Goal: Task Accomplishment & Management: Manage account settings

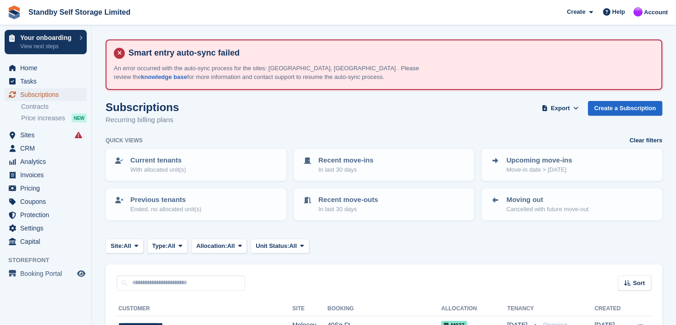
click at [45, 95] on span "Subscriptions" at bounding box center [47, 94] width 55 height 13
click at [150, 286] on input "text" at bounding box center [181, 282] width 129 height 15
type input "****"
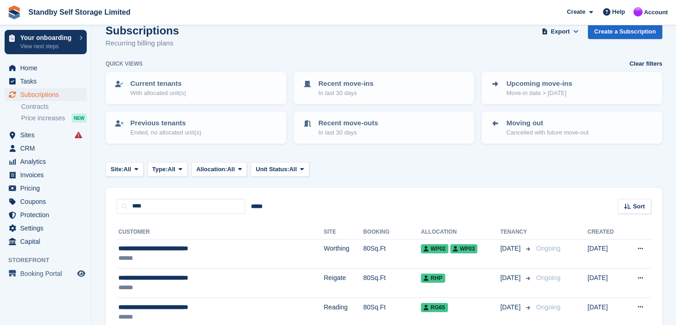
scroll to position [138, 0]
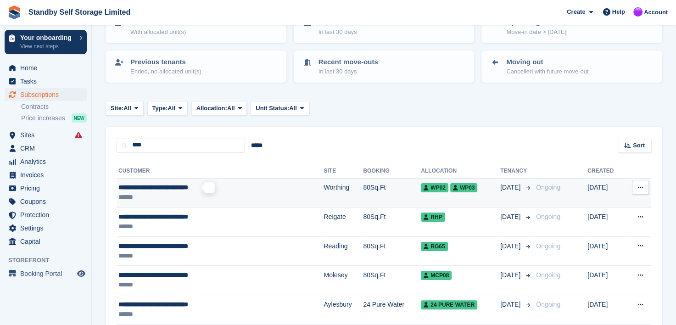
click at [134, 185] on span "**********" at bounding box center [153, 187] width 70 height 6
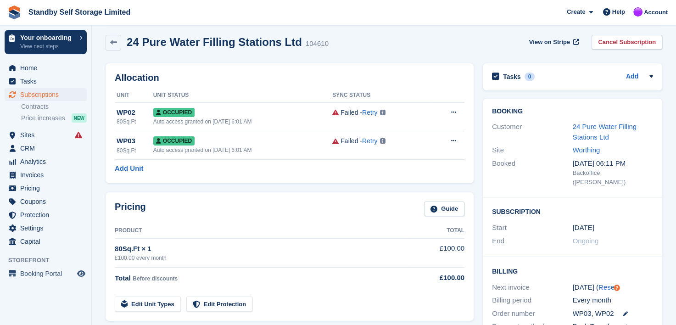
scroll to position [46, 0]
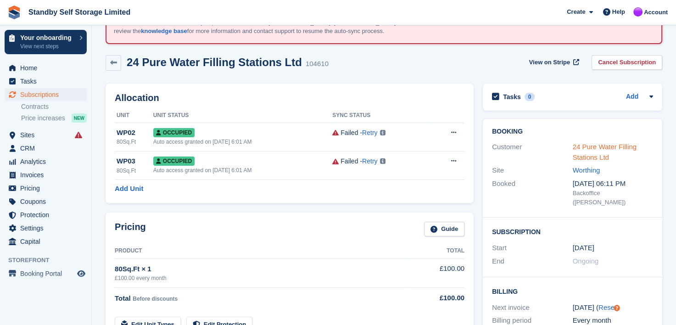
click at [586, 146] on link "24 Pure Water Filling Stations Ltd" at bounding box center [605, 152] width 64 height 18
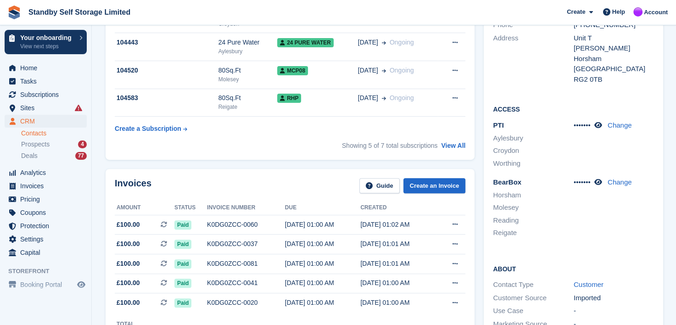
scroll to position [321, 0]
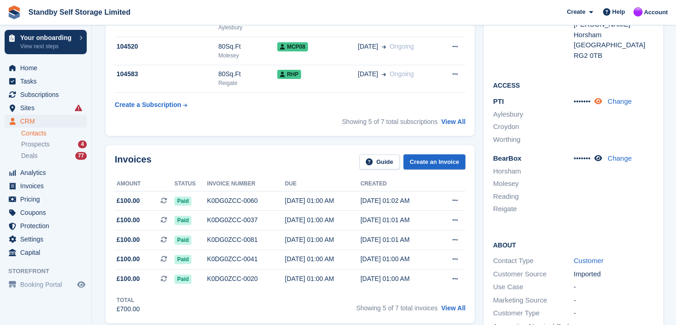
click at [600, 98] on icon at bounding box center [598, 101] width 8 height 7
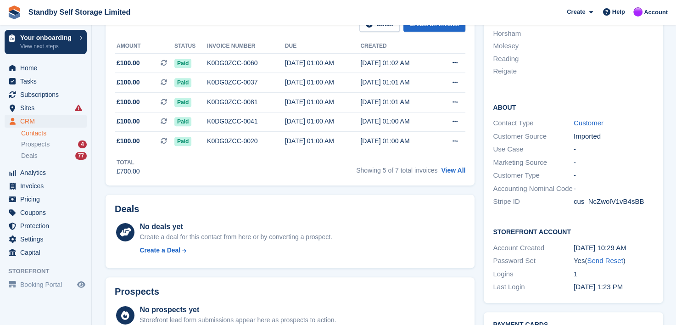
scroll to position [92, 0]
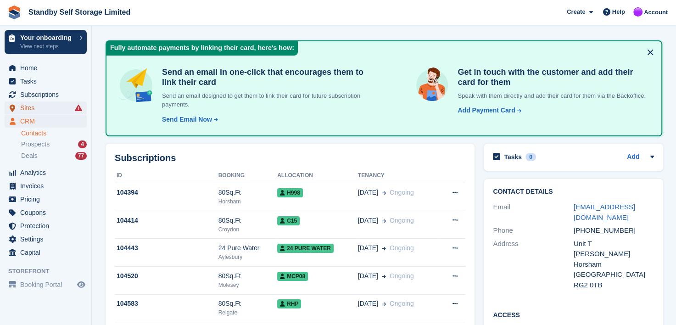
click at [26, 106] on span "Sites" at bounding box center [47, 107] width 55 height 13
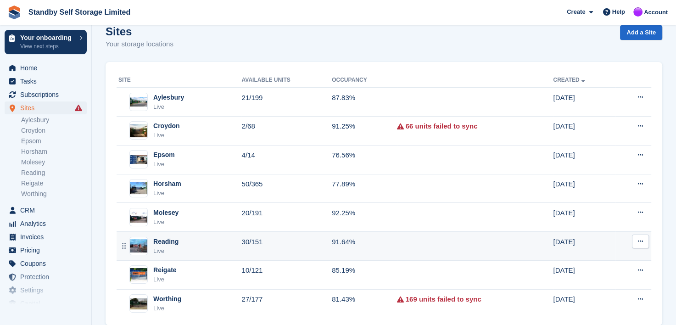
scroll to position [92, 0]
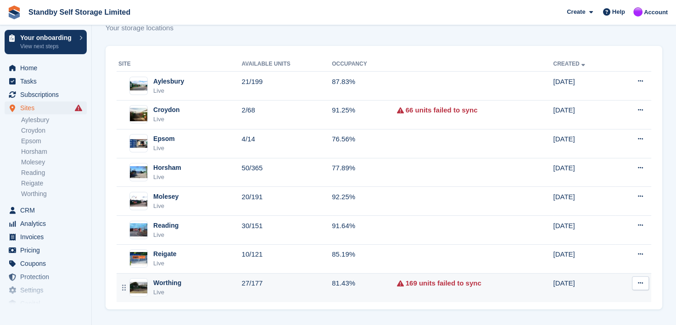
click at [169, 283] on div "Worthing" at bounding box center [167, 283] width 28 height 10
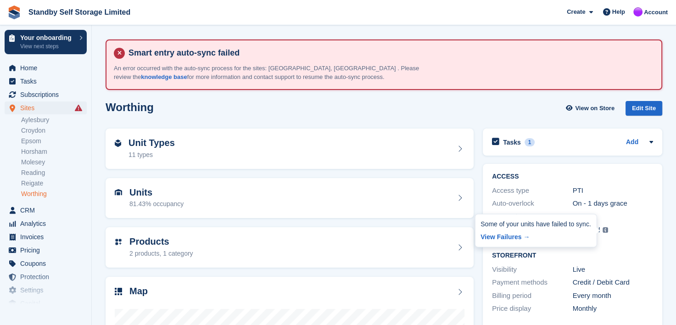
click at [605, 229] on img at bounding box center [606, 230] width 6 height 6
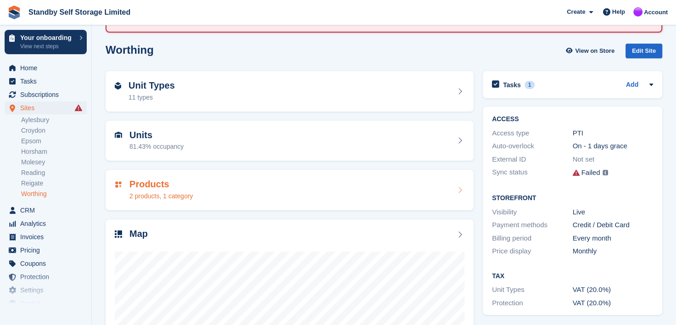
scroll to position [176, 0]
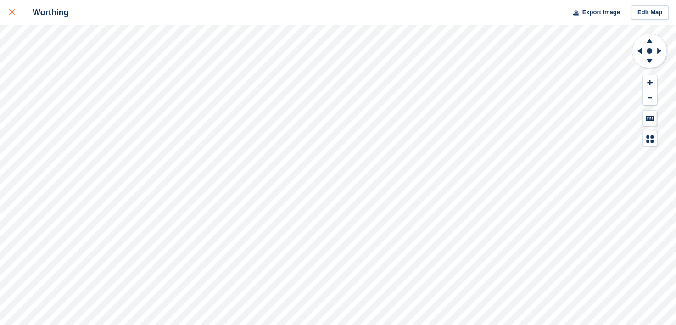
drag, startPoint x: 13, startPoint y: 11, endPoint x: 17, endPoint y: 15, distance: 5.5
click at [13, 11] on icon at bounding box center [12, 12] width 6 height 6
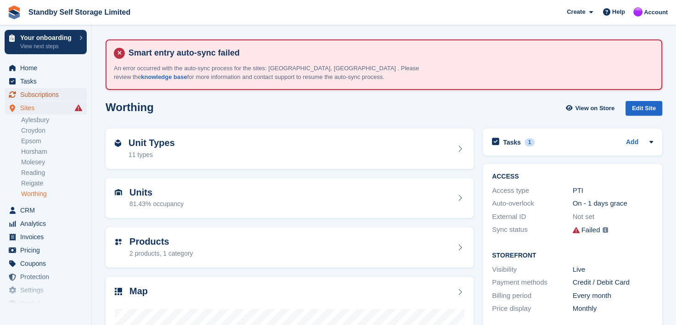
click at [31, 94] on span "Subscriptions" at bounding box center [47, 94] width 55 height 13
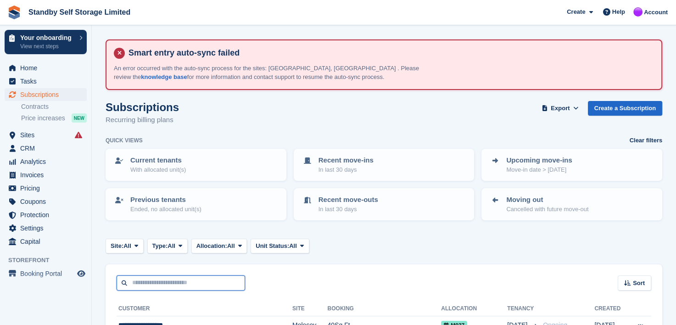
click at [152, 282] on input "text" at bounding box center [181, 282] width 129 height 15
type input "**"
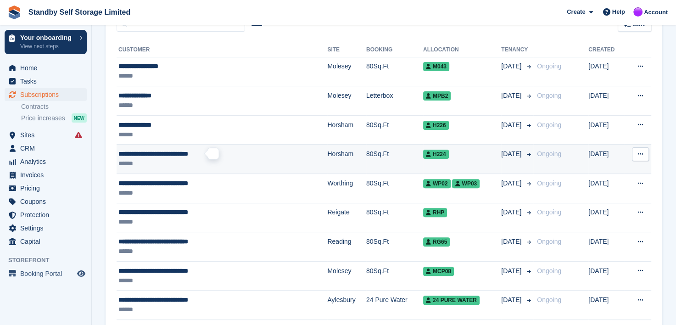
scroll to position [275, 0]
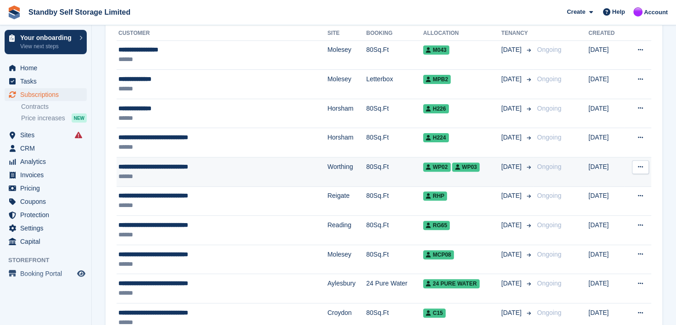
click at [156, 165] on span "**********" at bounding box center [153, 166] width 70 height 6
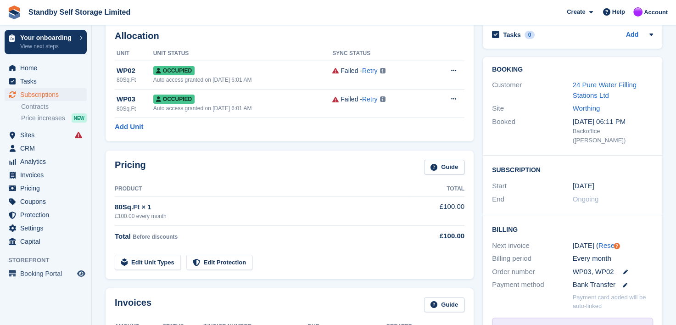
scroll to position [92, 0]
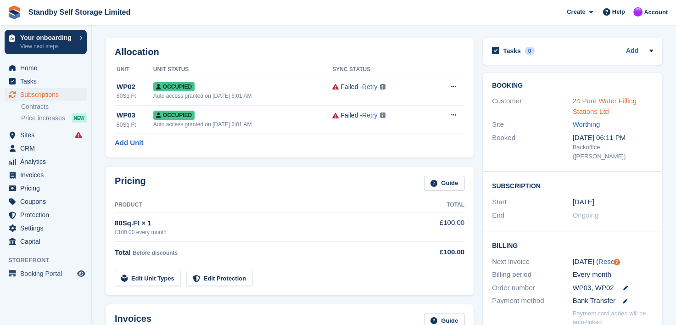
click at [590, 99] on link "24 Pure Water Filling Stations Ltd" at bounding box center [605, 106] width 64 height 18
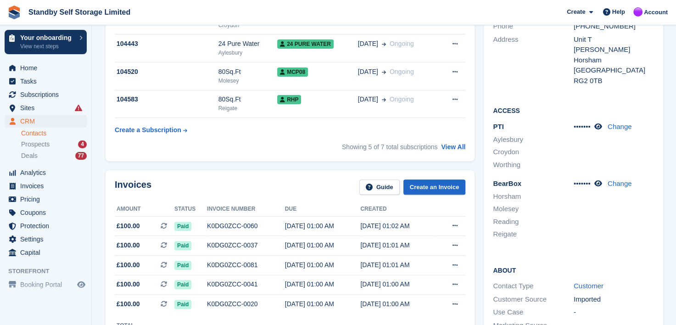
scroll to position [275, 0]
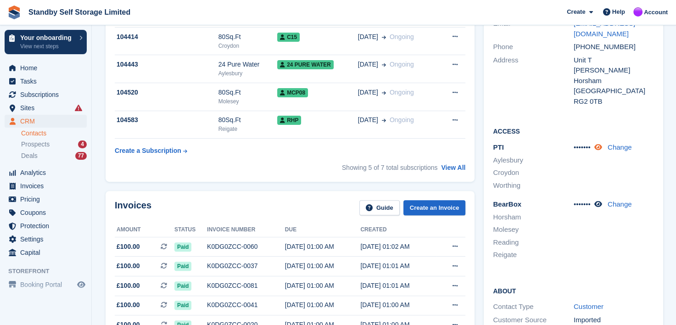
click at [599, 144] on icon at bounding box center [598, 147] width 8 height 7
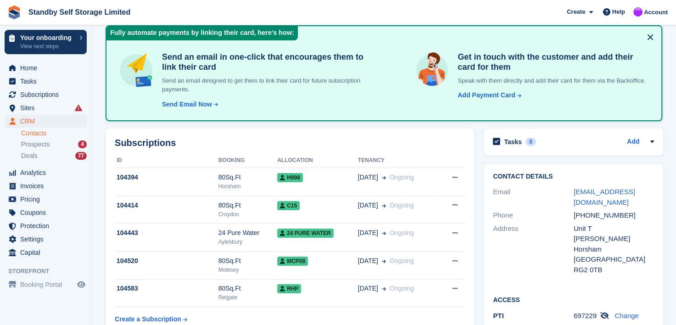
scroll to position [92, 0]
